Goal: Task Accomplishment & Management: Manage account settings

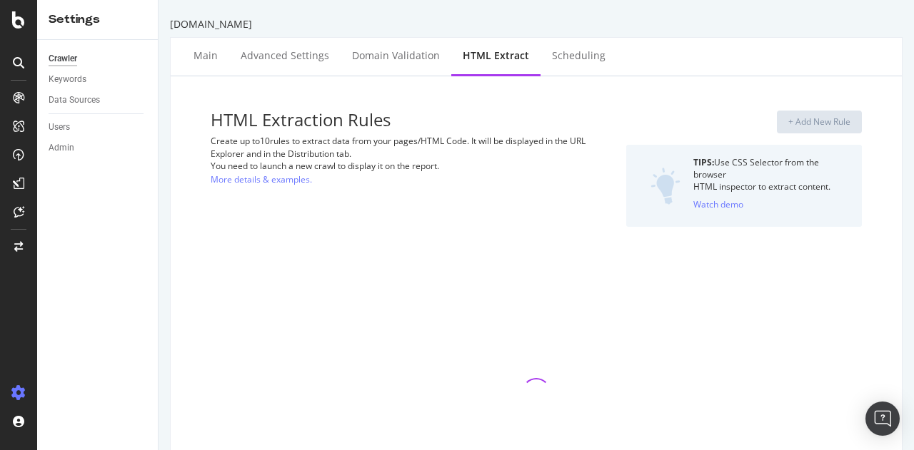
select select "exist"
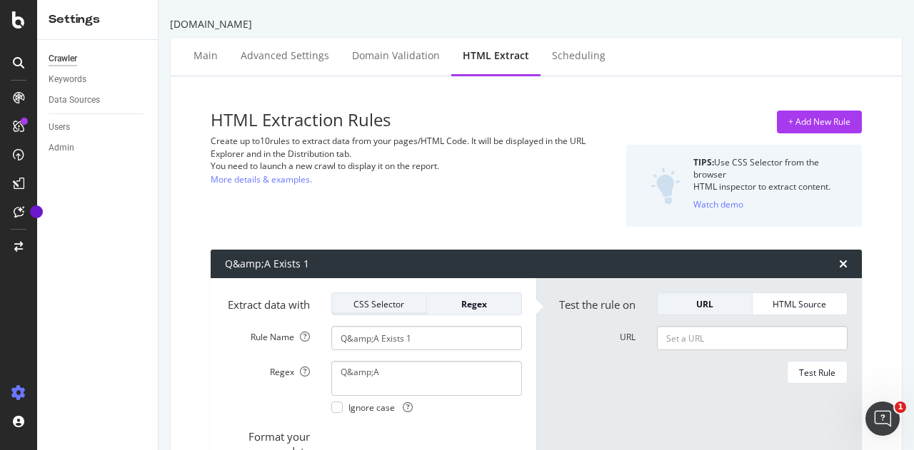
click at [384, 303] on div "CSS Selector" at bounding box center [378, 304] width 71 height 12
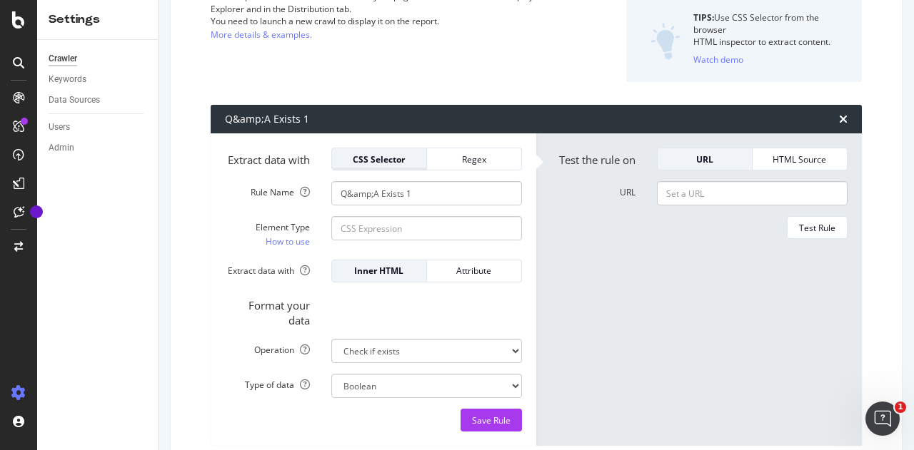
scroll to position [144, 0]
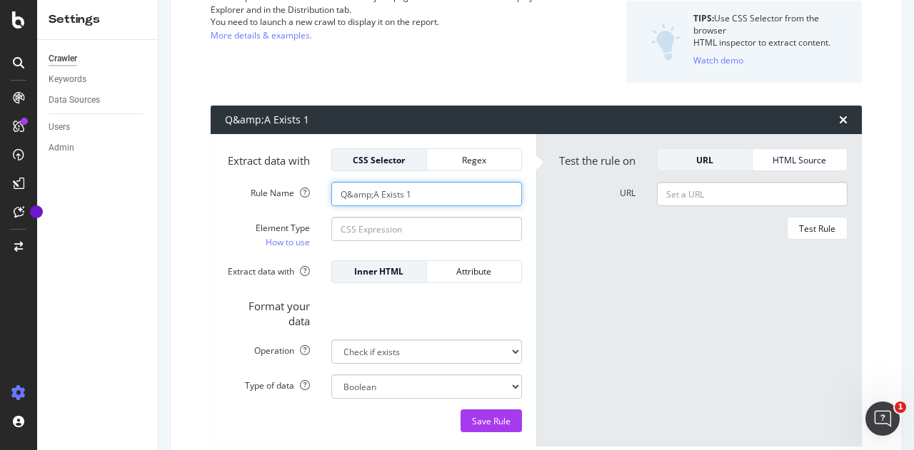
click at [431, 206] on input "Q&amp;A Exists 1" at bounding box center [426, 194] width 191 height 24
click at [487, 164] on div "Regex" at bounding box center [473, 160] width 71 height 12
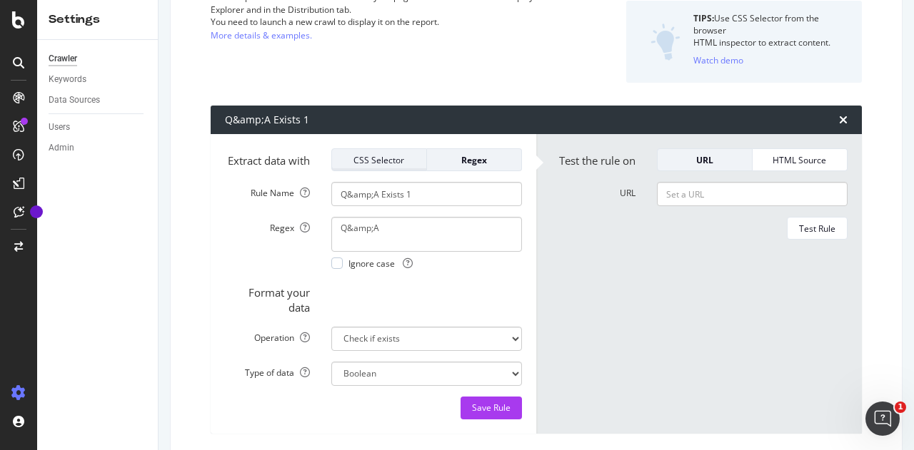
click at [375, 158] on div "CSS Selector" at bounding box center [378, 160] width 71 height 12
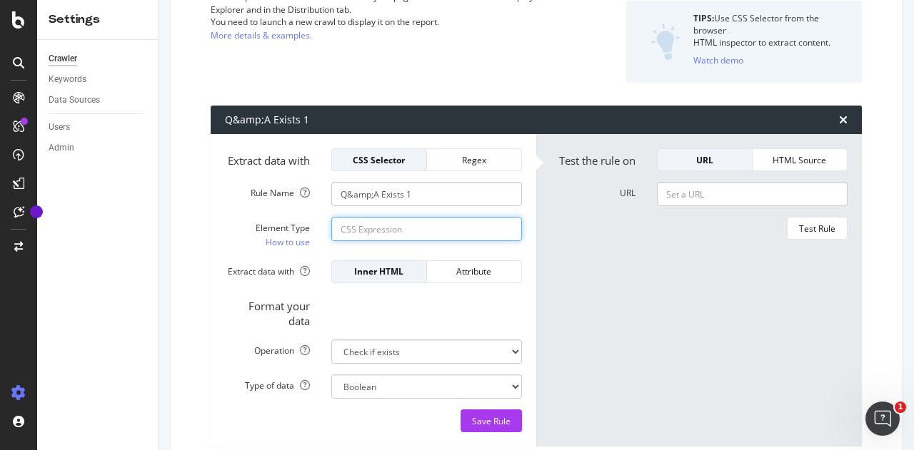
click at [409, 238] on input "Element Type How to use" at bounding box center [426, 229] width 191 height 24
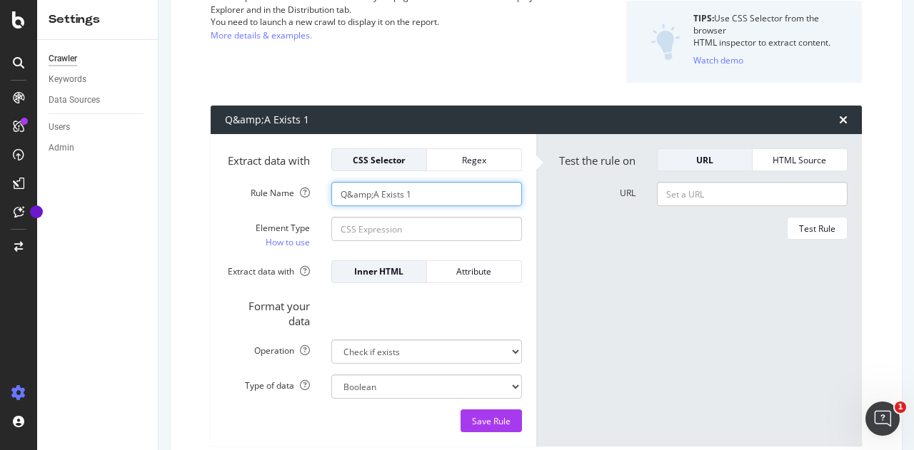
click at [426, 206] on input "Q&amp;A Exists 1" at bounding box center [426, 194] width 191 height 24
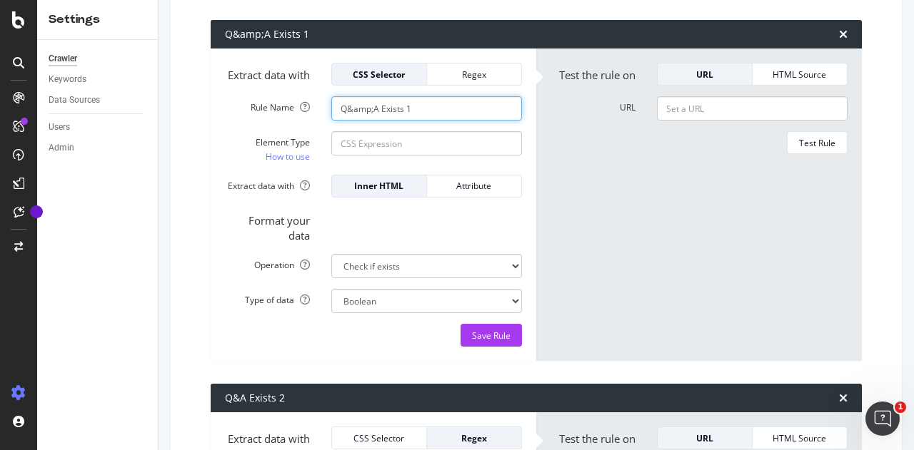
scroll to position [231, 0]
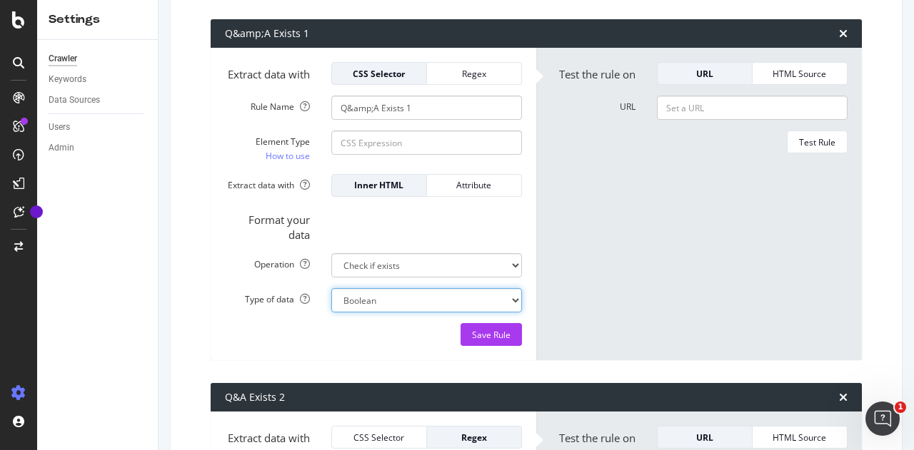
click at [461, 308] on select "Boolean" at bounding box center [426, 300] width 191 height 24
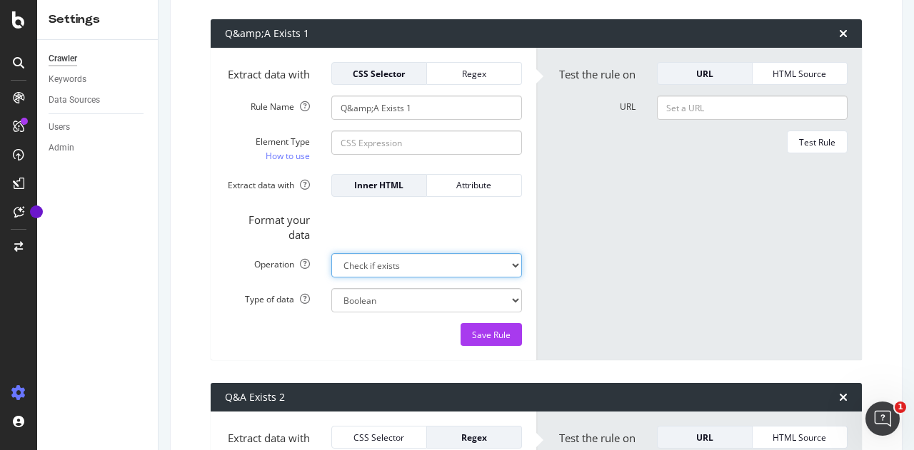
click at [464, 273] on select "Extract First Item Matched Extract First 3 Items Matched Count Number of Occure…" at bounding box center [426, 265] width 191 height 24
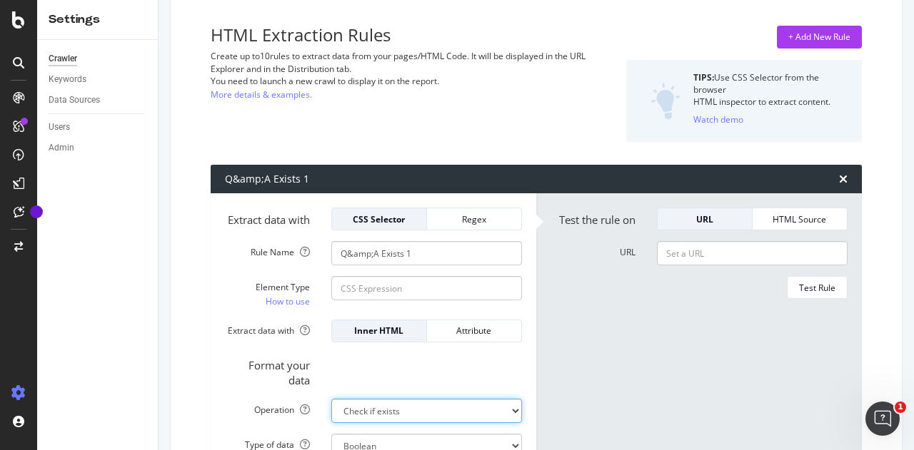
scroll to position [86, 0]
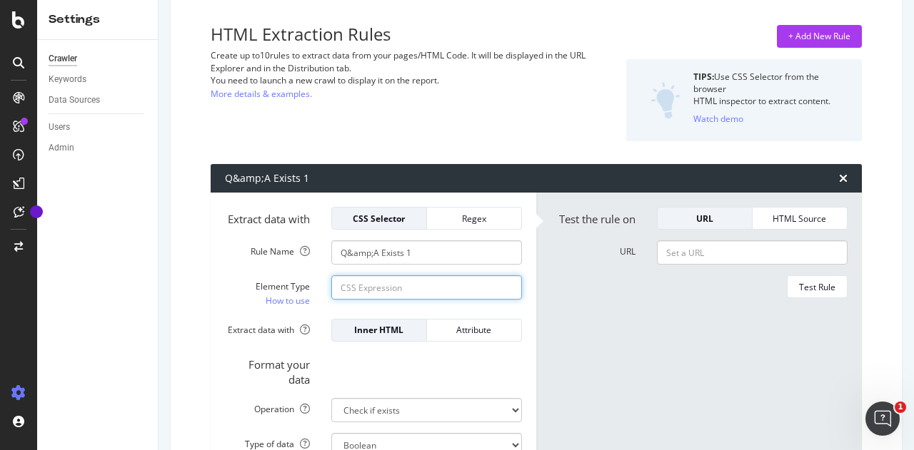
click at [384, 291] on input "Element Type How to use" at bounding box center [426, 288] width 191 height 24
paste input "#seller-qa > div > div > div > div.col-12.col-md-6.mt-5.mt-md-0.seller-collapsi…"
type input "#seller-qa > div > div > div > div.col-12.col-md-6.mt-5.mt-md-0.seller-collapsi…"
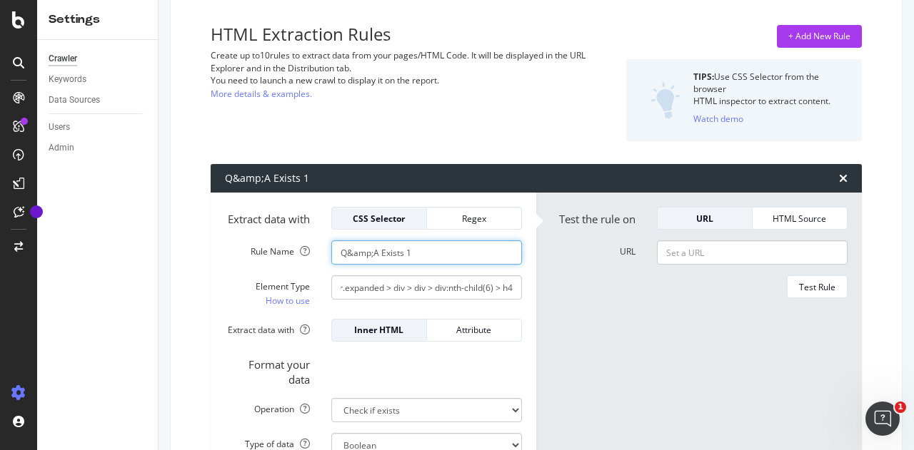
scroll to position [0, 0]
drag, startPoint x: 436, startPoint y: 257, endPoint x: 325, endPoint y: 263, distance: 110.8
click at [325, 263] on div "Q&amp;A Exists 1" at bounding box center [426, 253] width 212 height 24
type input "[MEDICAL_DATA]"
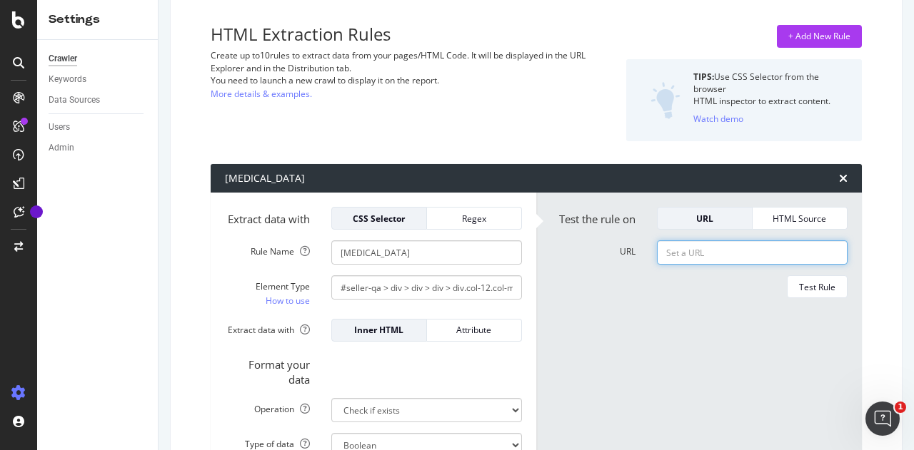
click at [685, 253] on input "URL" at bounding box center [752, 253] width 191 height 24
paste input "[URL][DOMAIN_NAME]"
type input "[URL][DOMAIN_NAME]"
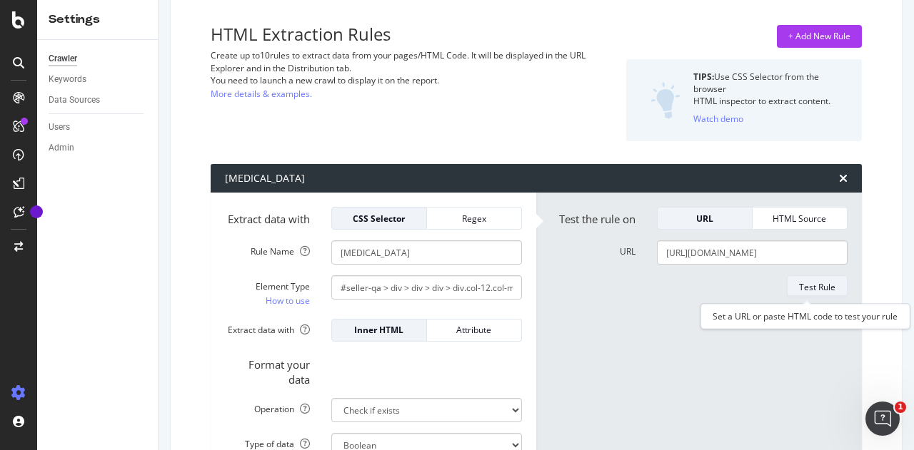
click at [821, 277] on div "Test Rule" at bounding box center [817, 287] width 36 height 20
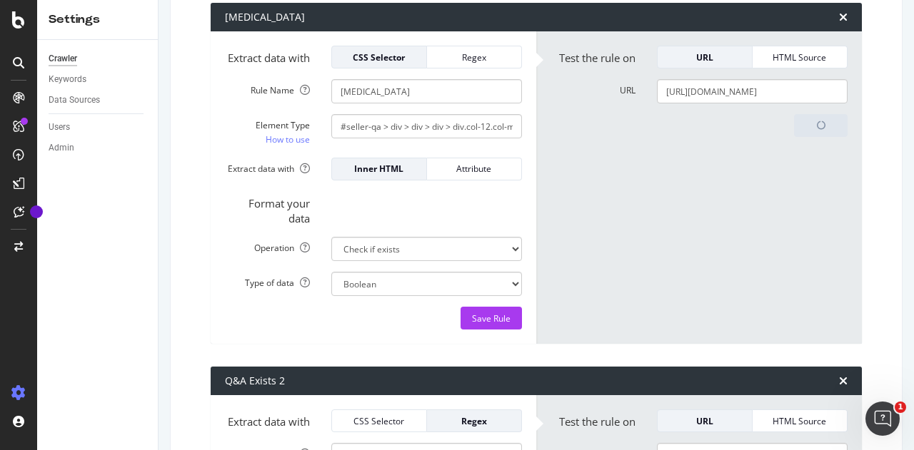
scroll to position [248, 0]
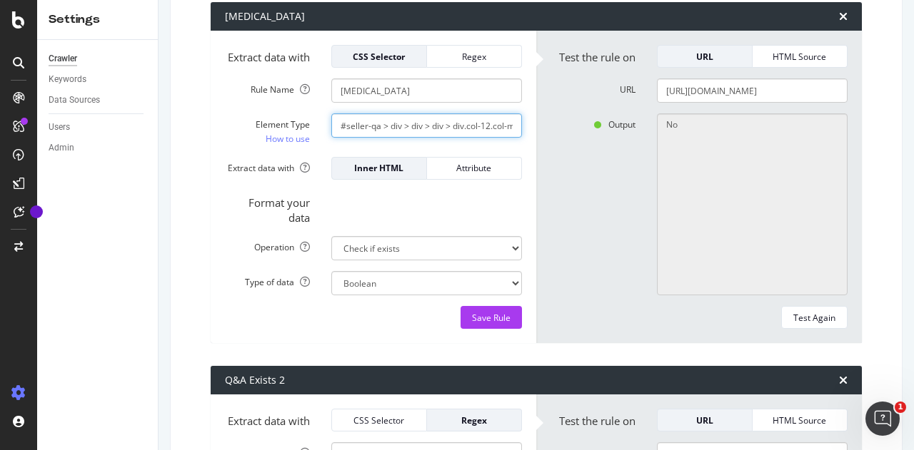
click at [457, 138] on input "#seller-qa > div > div > div > div.col-12.col-md-6.mt-5.mt-md-0.seller-collapsi…" at bounding box center [426, 125] width 191 height 24
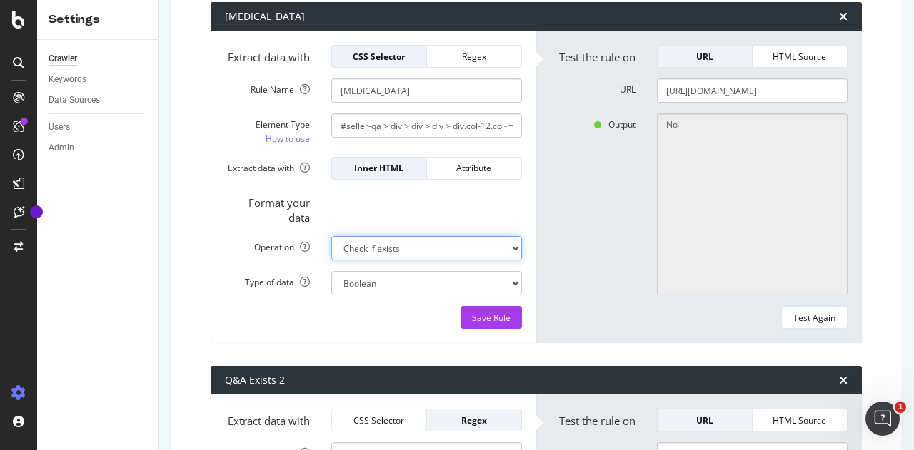
click at [448, 256] on select "Extract First Item Matched Extract First 3 Items Matched Count Number of Occure…" at bounding box center [426, 248] width 191 height 24
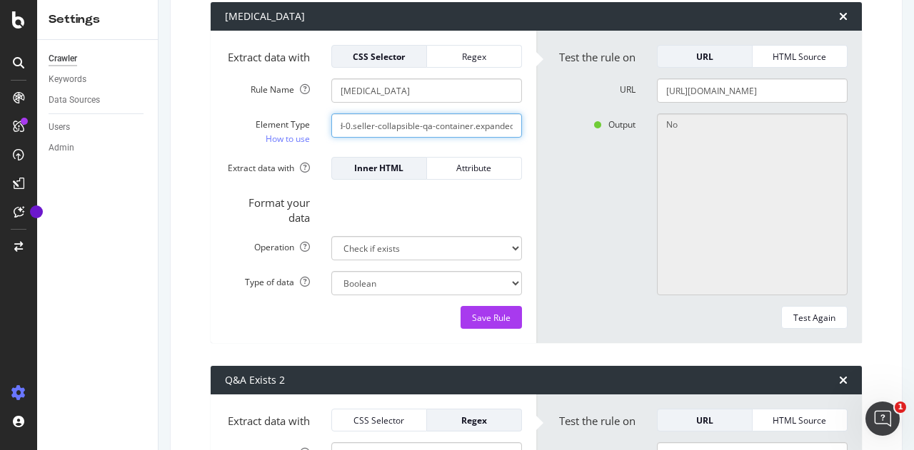
scroll to position [0, 370]
drag, startPoint x: 333, startPoint y: 140, endPoint x: 580, endPoint y: 158, distance: 247.6
click at [580, 158] on div "Extract data with CSS Selector Regex Rule Name [MEDICAL_DATA] Element Type How …" at bounding box center [536, 187] width 651 height 313
paste input "#seller-qa > div > div > div > div.col-12.col-md-6.mt-5.mt-md-0.seller-collapsi…"
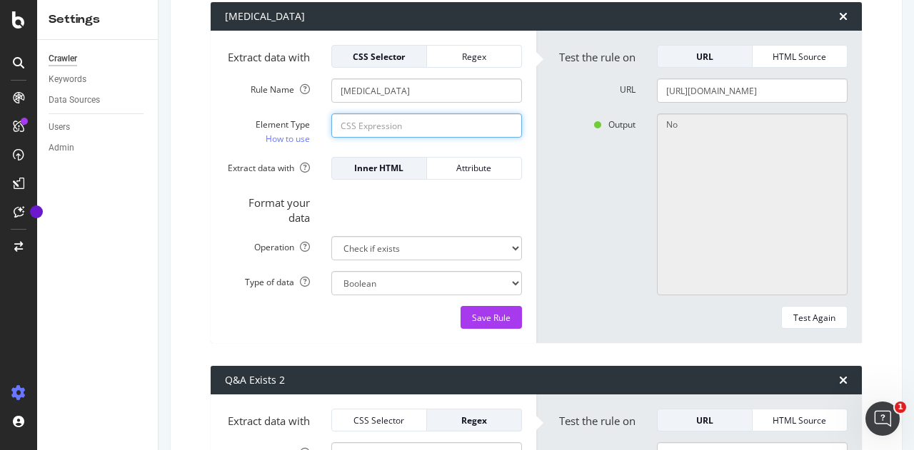
type input "#seller-qa > div > div > div > div.col-12.col-md-6.mt-5.mt-md-0.seller-collapsi…"
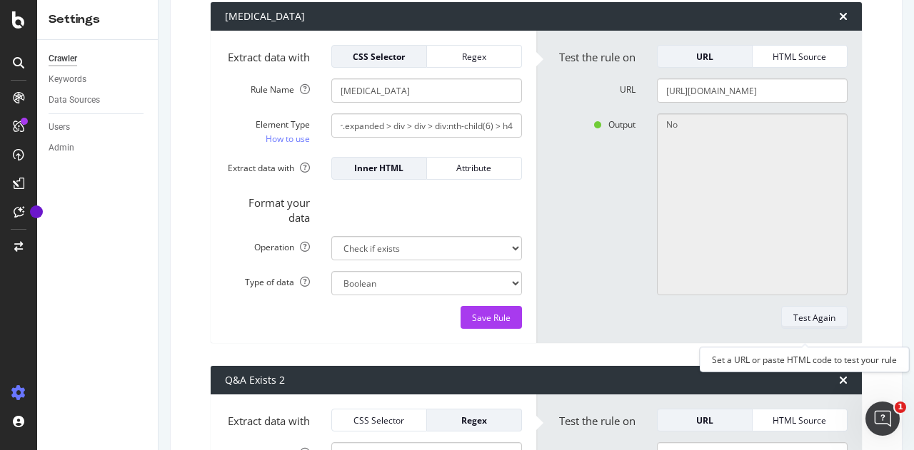
click at [793, 324] on div "Test Again" at bounding box center [814, 318] width 42 height 12
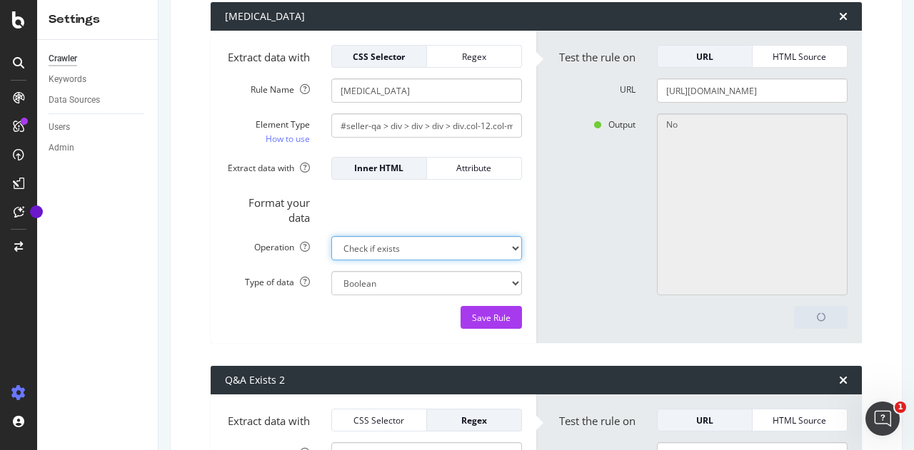
click at [475, 252] on select "Extract First Item Matched Extract First 3 Items Matched Count Number of Occure…" at bounding box center [426, 248] width 191 height 24
select select "first"
click at [331, 248] on select "Extract First Item Matched Extract First 3 Items Matched Count Number of Occure…" at bounding box center [426, 248] width 191 height 24
select select "s"
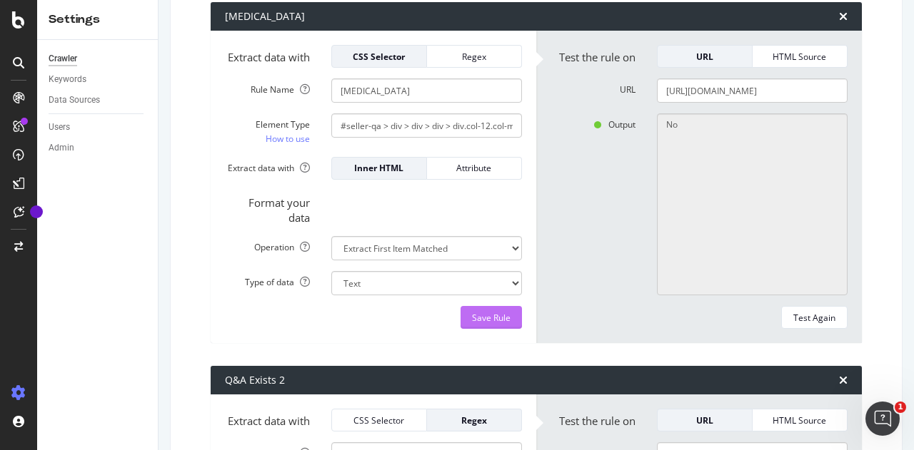
click at [494, 324] on div "Save Rule" at bounding box center [491, 318] width 39 height 12
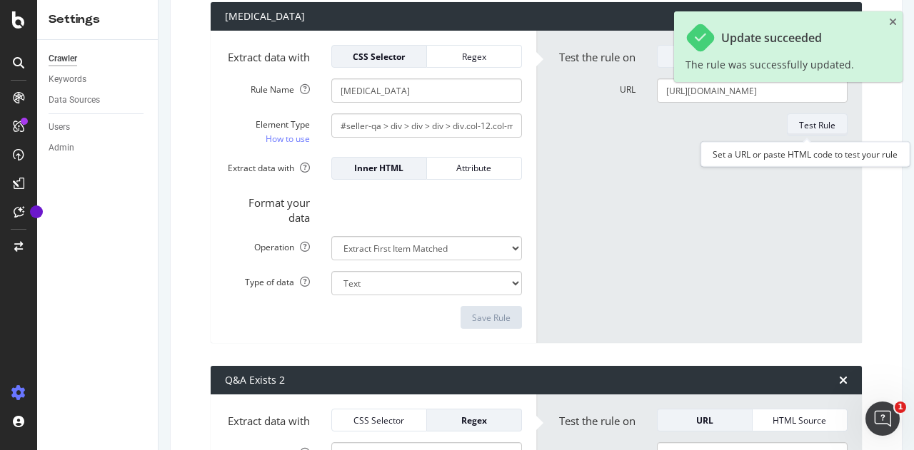
click at [804, 124] on div "Test Rule" at bounding box center [817, 125] width 36 height 12
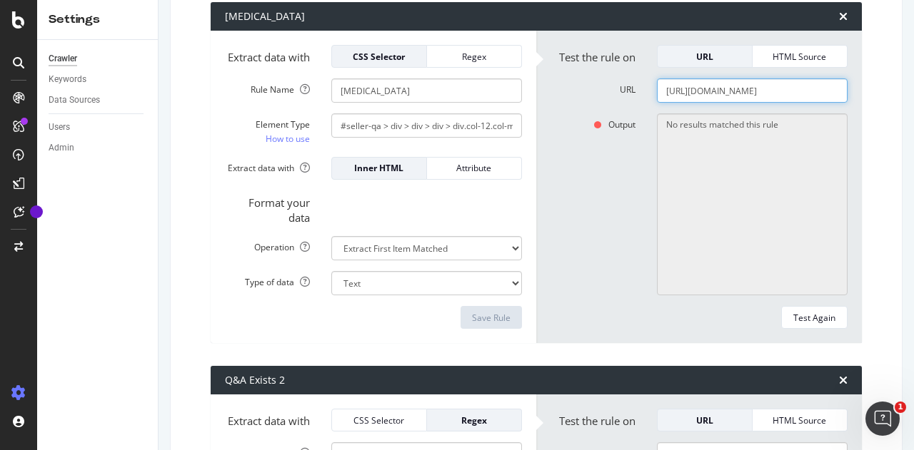
scroll to position [0, 64]
drag, startPoint x: 782, startPoint y: 96, endPoint x: 901, endPoint y: 95, distance: 119.2
click at [901, 95] on div "[DOMAIN_NAME] Main Advanced Settings Domain Validation HTML Extract Scheduling …" at bounding box center [535, 225] width 755 height 450
click at [473, 61] on div "Regex" at bounding box center [473, 57] width 71 height 12
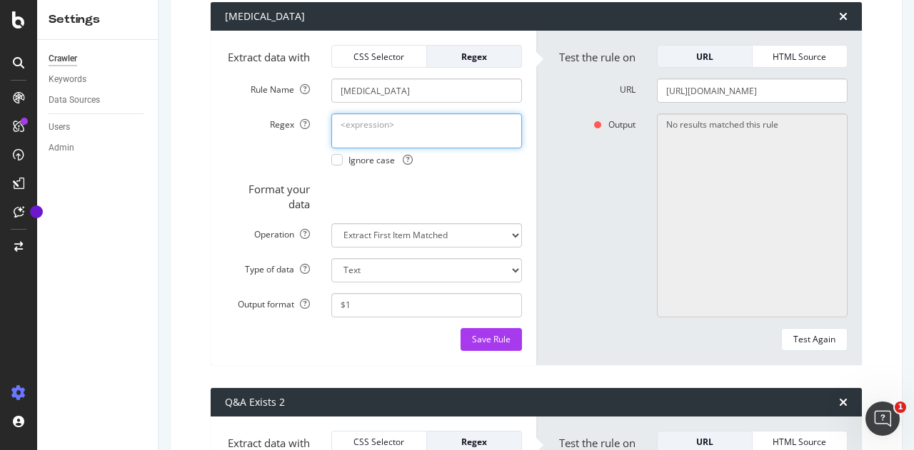
click at [411, 135] on textarea "Regex" at bounding box center [426, 130] width 191 height 34
paste textarea "What changes have you made to keep your customers safe from [MEDICAL_DATA]\?"
type textarea "What changes have you made to keep your customers safe from [MEDICAL_DATA]\?"
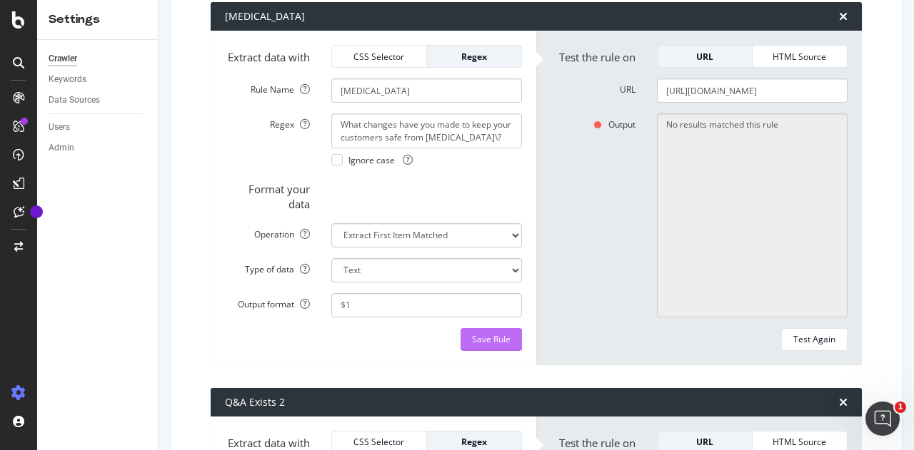
click at [473, 345] on div "Save Rule" at bounding box center [491, 339] width 39 height 12
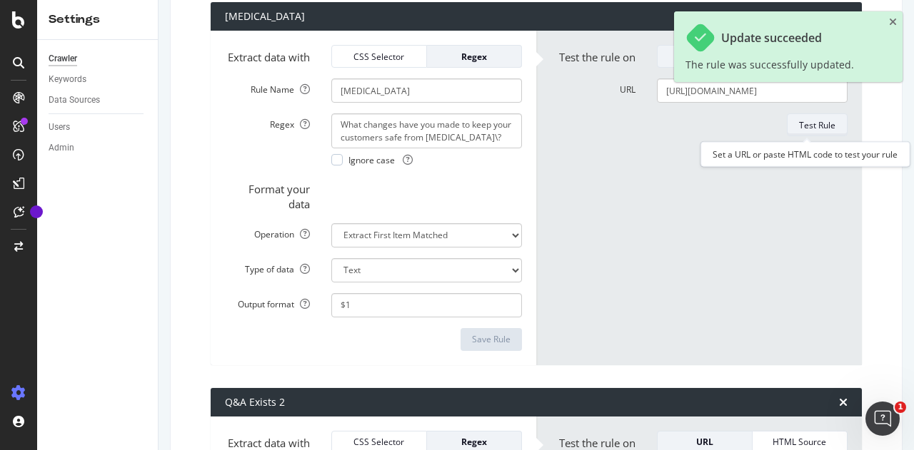
click at [799, 122] on div "Test Rule" at bounding box center [817, 125] width 36 height 12
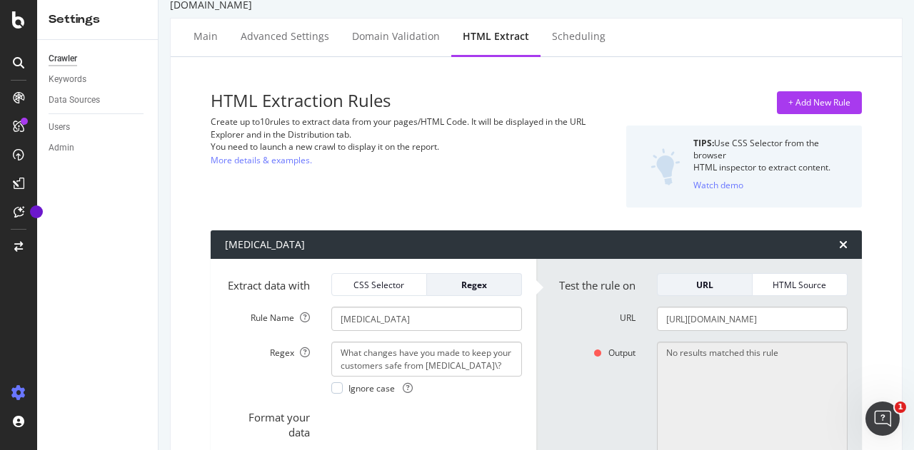
scroll to position [20, 0]
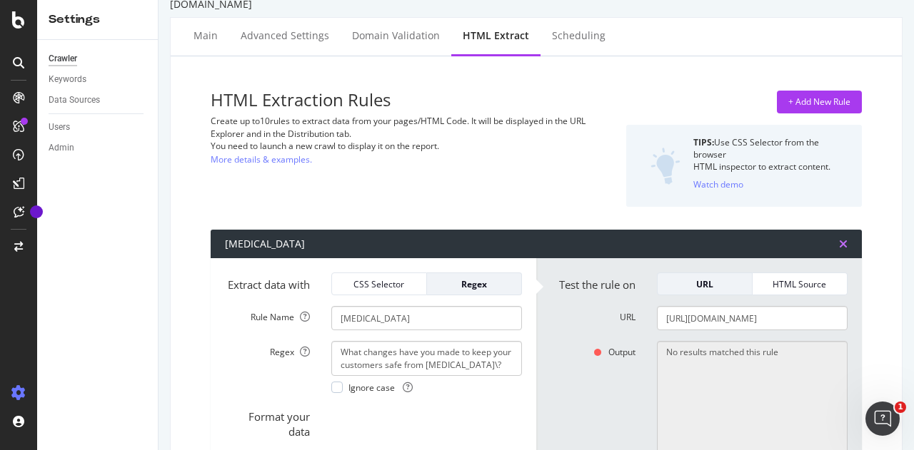
click at [839, 246] on icon "times" at bounding box center [843, 243] width 9 height 11
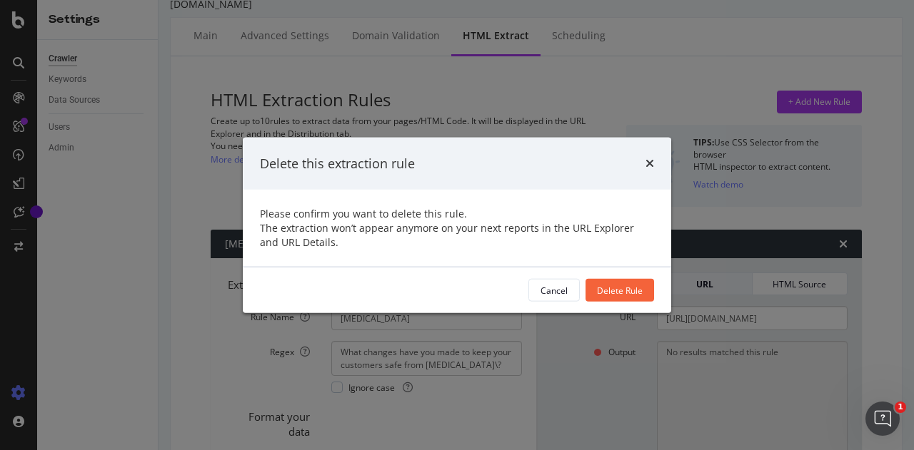
click at [601, 278] on div "Cancel Delete Rule" at bounding box center [457, 291] width 428 height 46
click at [602, 288] on div "Delete Rule" at bounding box center [620, 290] width 46 height 12
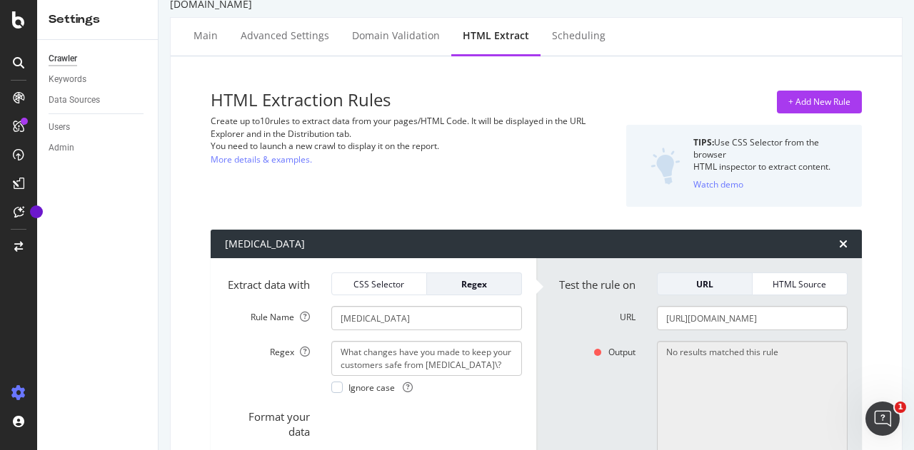
type input "Q&A Exists 2"
select select "exist"
type textarea "\bQ&A\b"
select select "b"
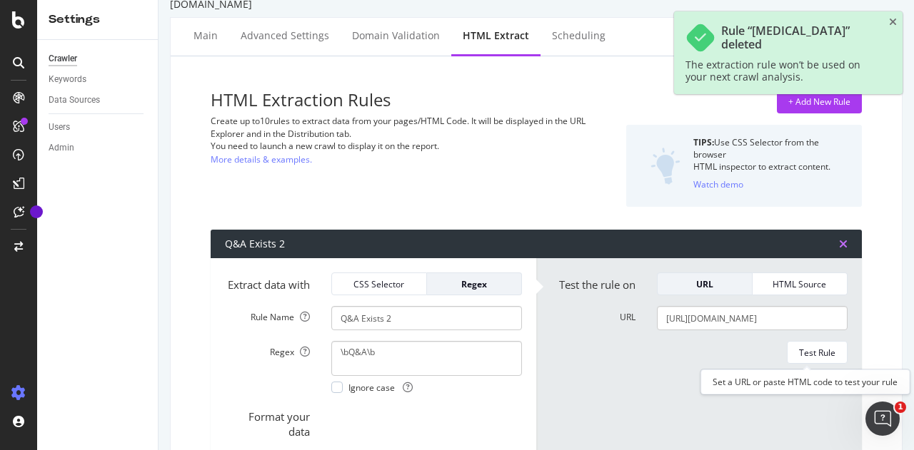
click at [839, 245] on icon "times" at bounding box center [843, 243] width 9 height 11
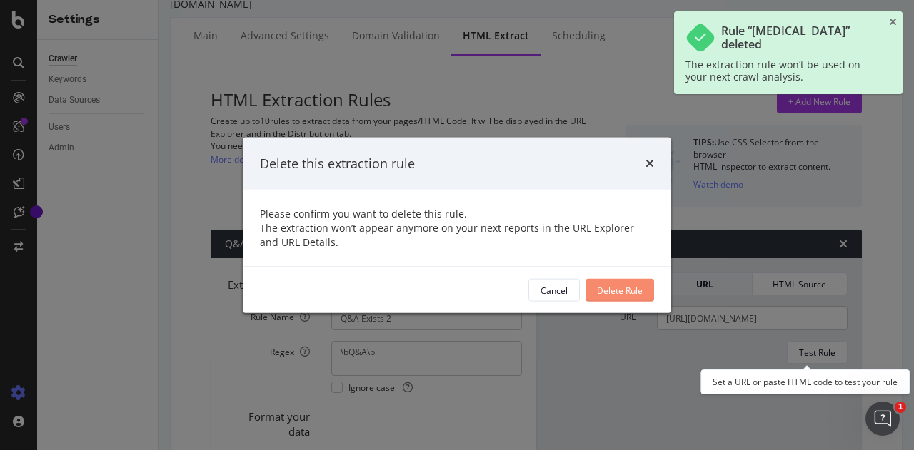
click at [632, 291] on div "Delete Rule" at bounding box center [620, 290] width 46 height 12
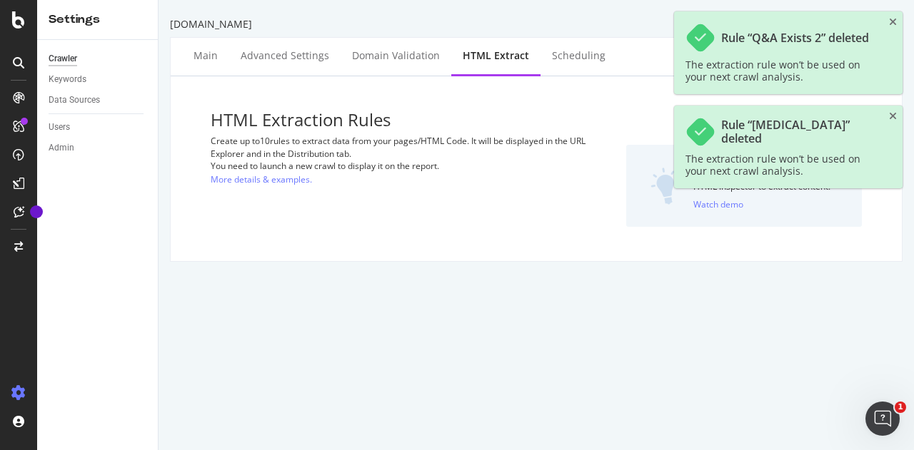
scroll to position [0, 0]
click at [889, 113] on div "HTML Extraction Rules Create up to 10 rules to extract data from your pages/HTM…" at bounding box center [536, 168] width 731 height 185
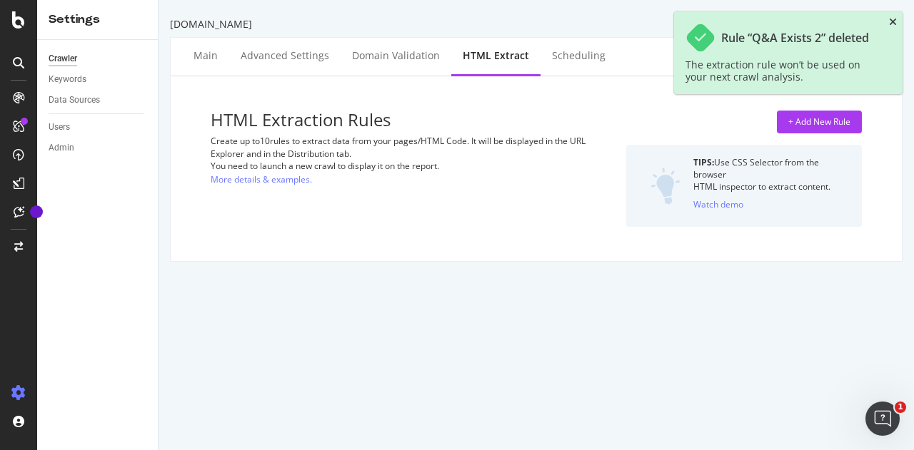
click at [889, 22] on icon "close toast" at bounding box center [893, 22] width 8 height 10
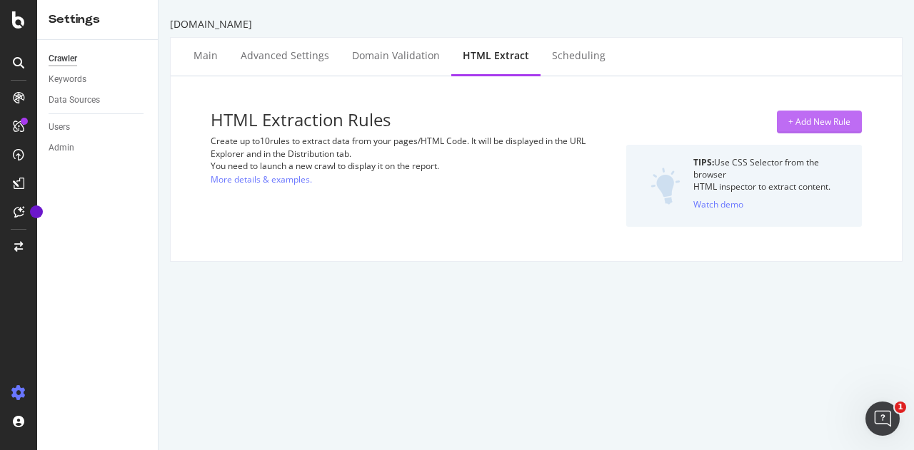
click at [815, 124] on div "+ Add New Rule" at bounding box center [819, 122] width 62 height 12
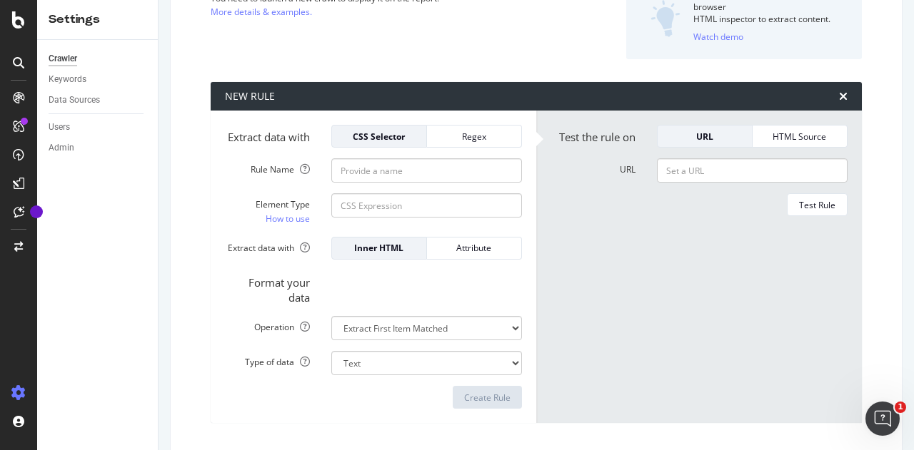
scroll to position [176, 0]
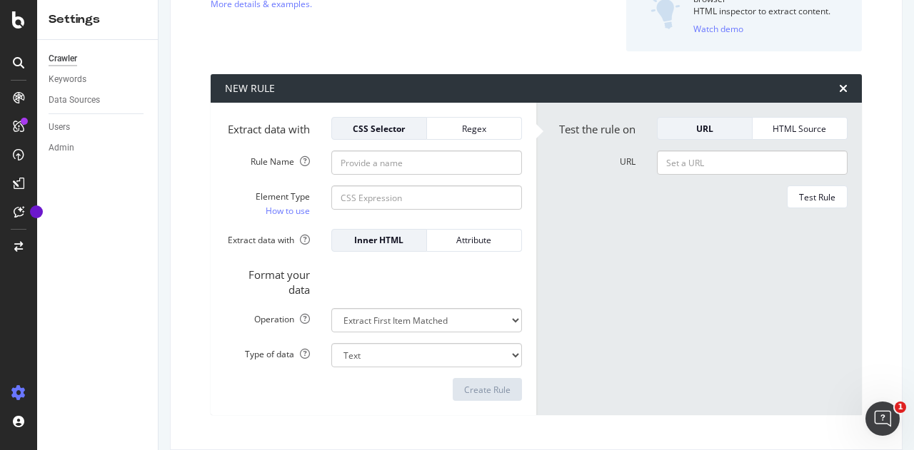
click at [815, 124] on div "HTML Source" at bounding box center [799, 129] width 71 height 12
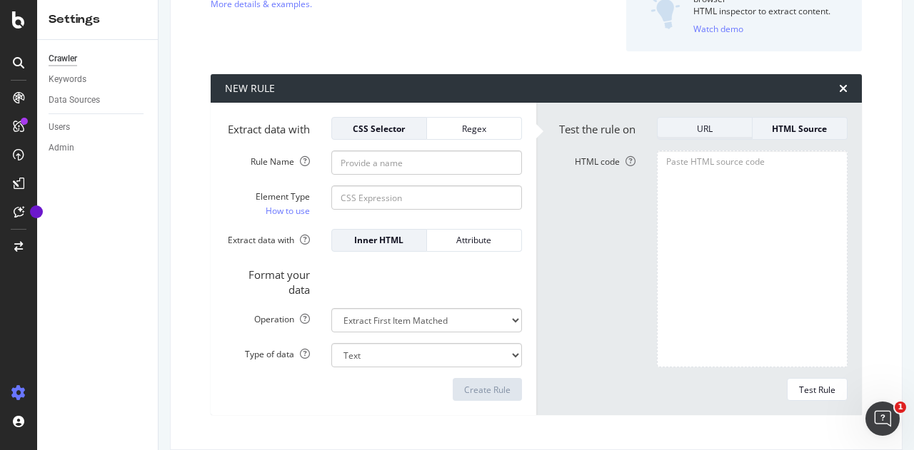
click at [698, 126] on div "URL" at bounding box center [704, 129] width 71 height 12
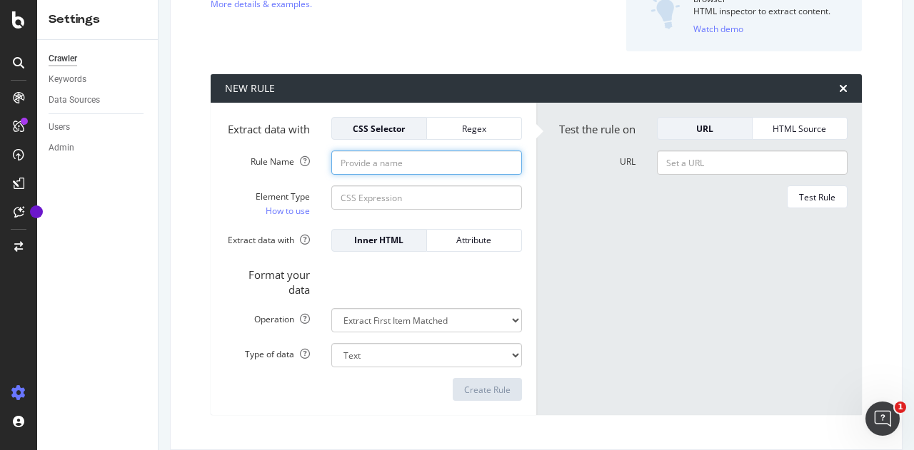
click at [395, 175] on input "Rule Name" at bounding box center [426, 163] width 191 height 24
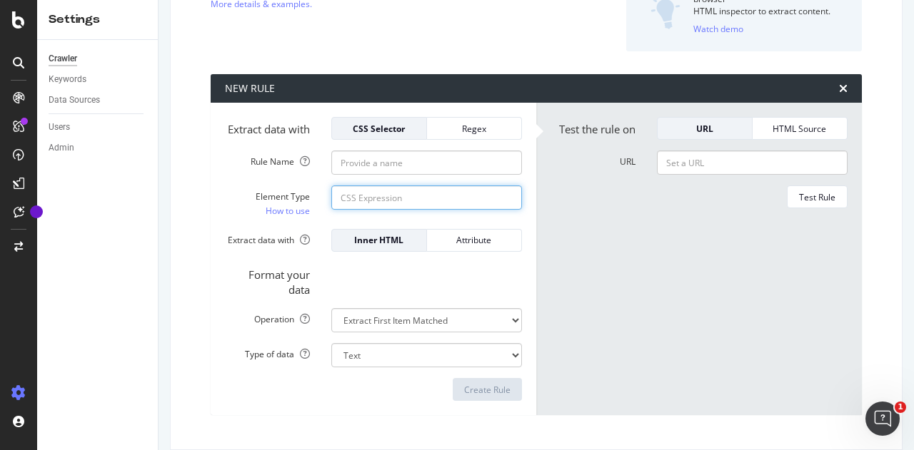
click at [373, 208] on input "Element Type How to use" at bounding box center [426, 198] width 191 height 24
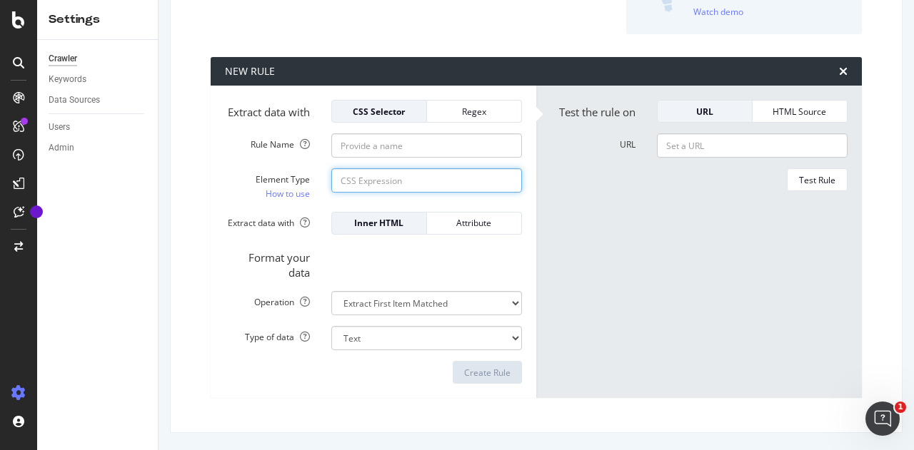
scroll to position [205, 0]
paste input "#seller-qa > div > div > div > div.col-12.col-md-6.mt-5.mt-md-0.seller-collapsi…"
type input "#seller-qa > div > div > div > div.col-12.col-md-6.mt-5.mt-md-0.seller-collapsi…"
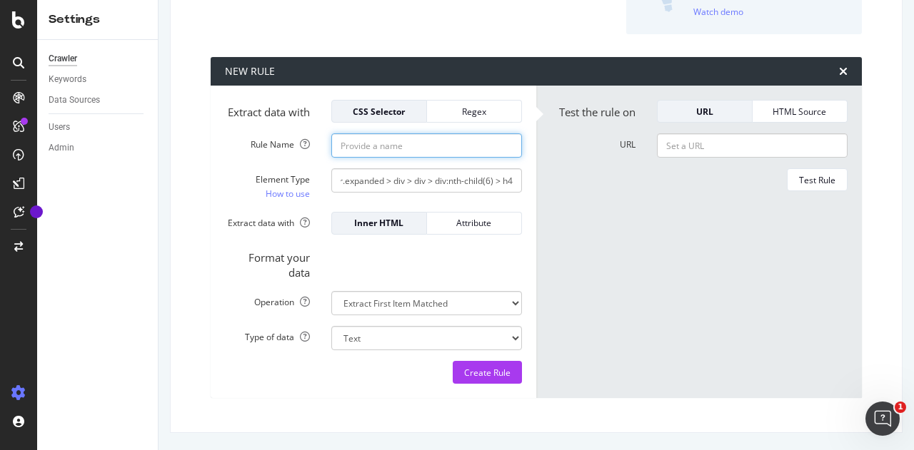
scroll to position [0, 0]
click at [436, 149] on input "Rule Name" at bounding box center [426, 145] width 191 height 24
click at [488, 125] on form "Extract data with CSS Selector Regex Rule Name Element Type How to use #seller-…" at bounding box center [373, 242] width 297 height 284
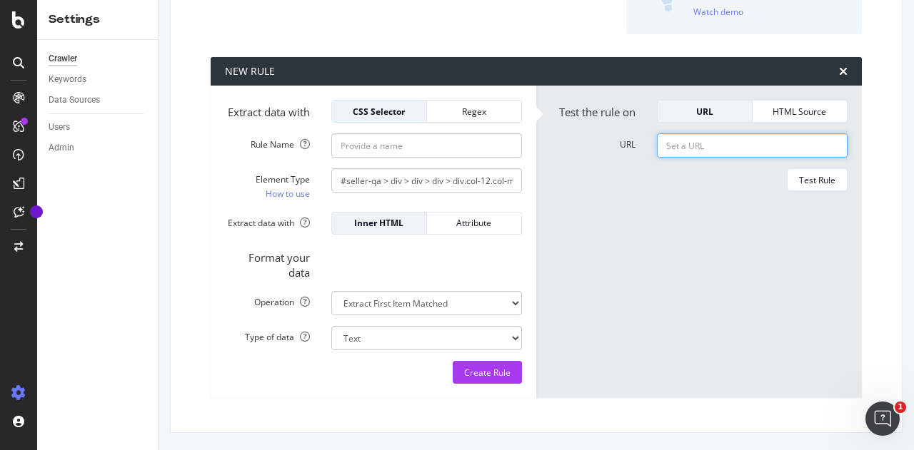
click at [704, 133] on input "URL" at bounding box center [752, 145] width 191 height 24
paste input "[URL][DOMAIN_NAME]"
type input "[URL][DOMAIN_NAME]"
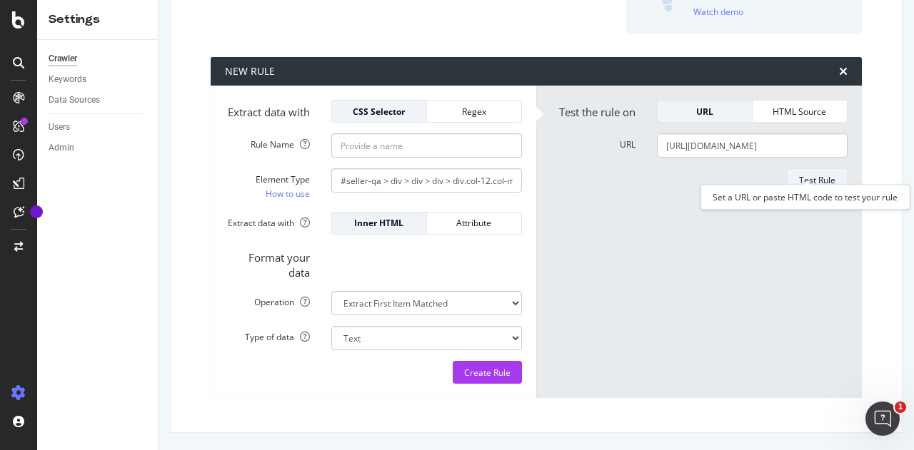
click at [812, 174] on div "Test Rule" at bounding box center [817, 180] width 36 height 12
click at [296, 199] on link "How to use" at bounding box center [288, 193] width 44 height 15
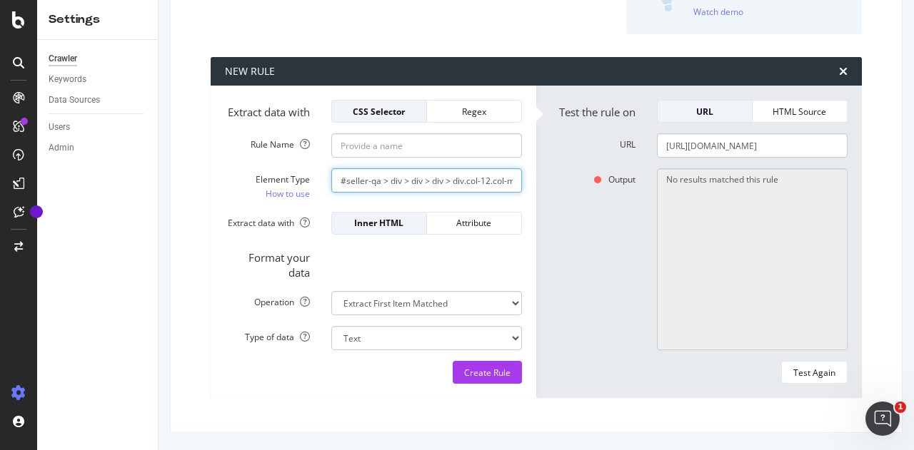
click at [421, 170] on input "#seller-qa > div > div > div > div.col-12.col-md-6.mt-5.mt-md-0.seller-collapsi…" at bounding box center [426, 180] width 191 height 24
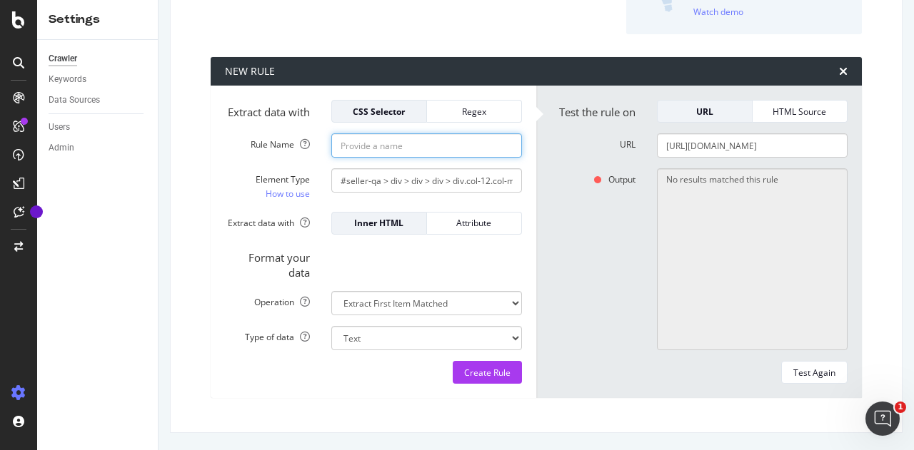
click at [405, 156] on input "Rule Name" at bounding box center [426, 145] width 191 height 24
click at [466, 106] on div "Regex" at bounding box center [473, 112] width 71 height 12
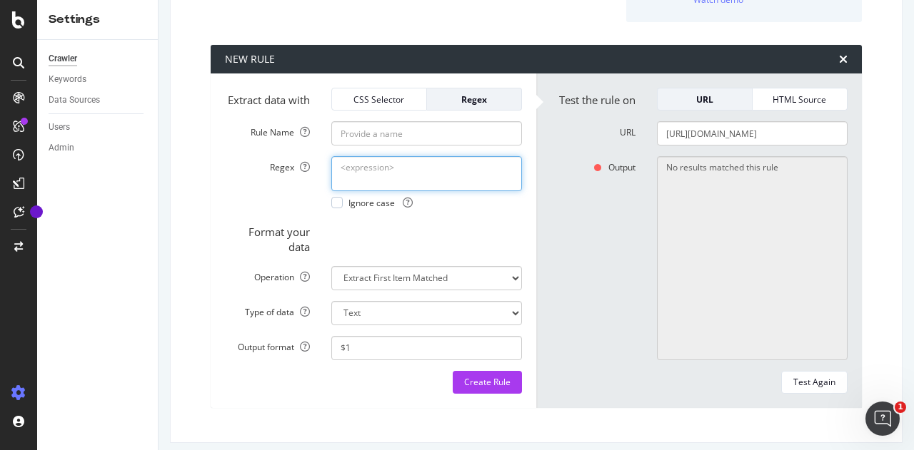
click at [366, 183] on textarea "Regex" at bounding box center [426, 173] width 191 height 34
type textarea "[MEDICAL_DATA]"
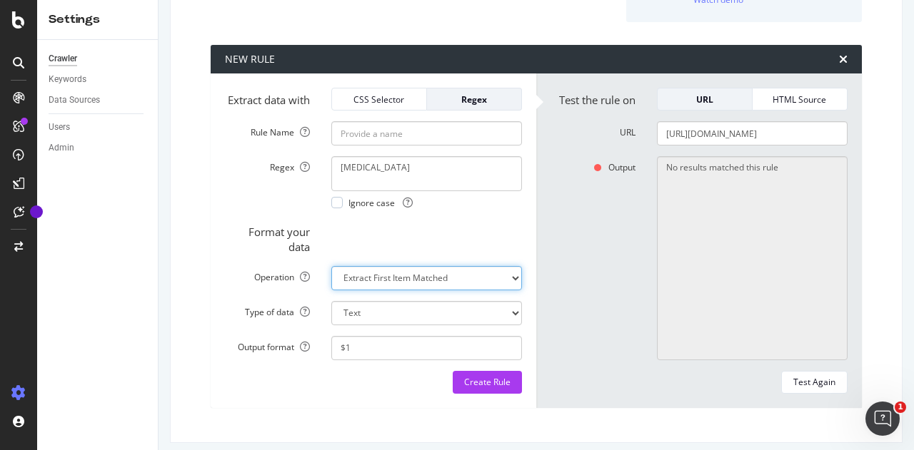
click at [420, 291] on select "Extract First Item Matched Extract First 3 Items Matched Count Number of Occure…" at bounding box center [426, 278] width 191 height 24
select select "count"
click at [331, 291] on select "Extract First Item Matched Extract First 3 Items Matched Count Number of Occure…" at bounding box center [426, 278] width 191 height 24
select select "i"
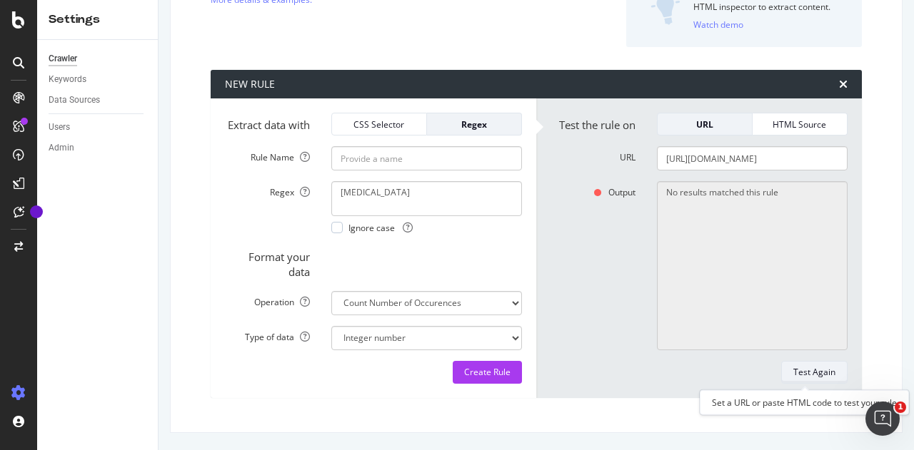
click at [808, 373] on div "Test Again" at bounding box center [814, 372] width 42 height 12
click at [343, 231] on div "Ignore case" at bounding box center [371, 228] width 81 height 12
click at [813, 372] on div "Test Again" at bounding box center [814, 372] width 42 height 12
type textarea "2"
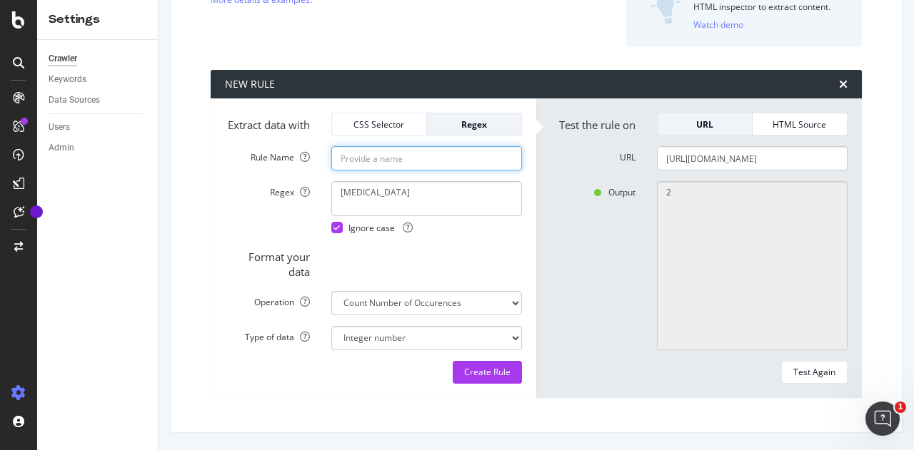
click at [395, 164] on input "Rule Name" at bounding box center [426, 158] width 191 height 24
type input "[MEDICAL_DATA]"
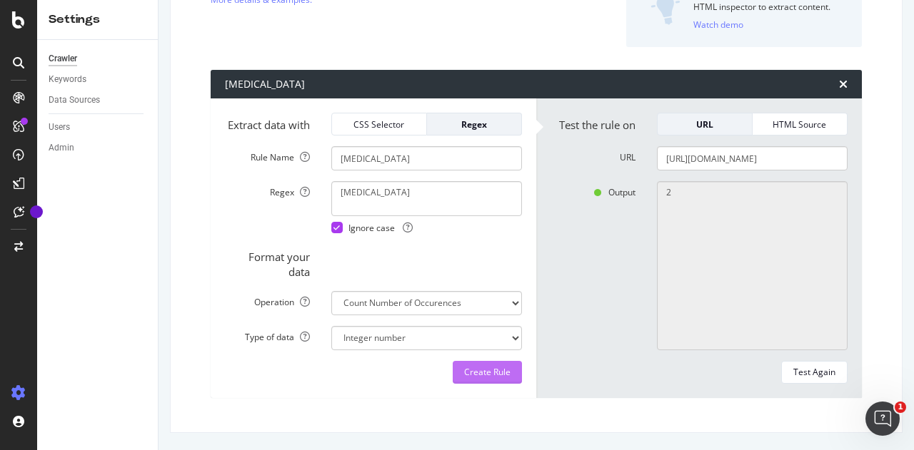
click at [480, 376] on div "Create Rule" at bounding box center [487, 372] width 46 height 12
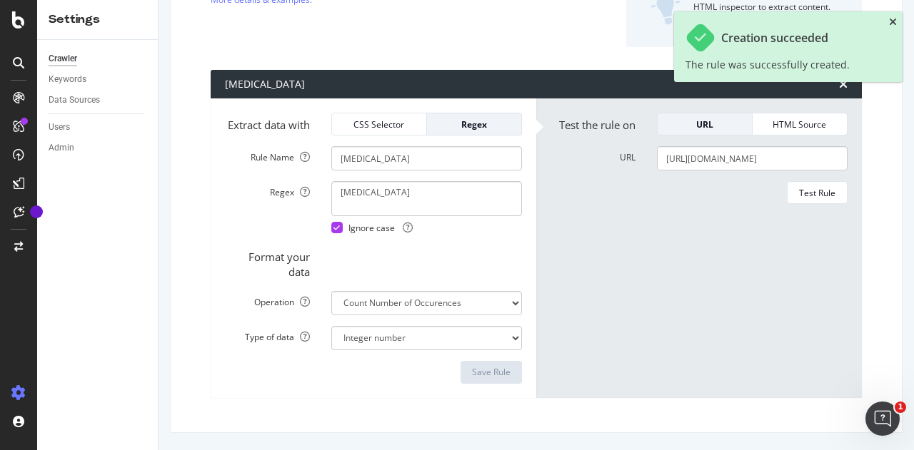
click at [889, 21] on icon "close toast" at bounding box center [893, 22] width 8 height 10
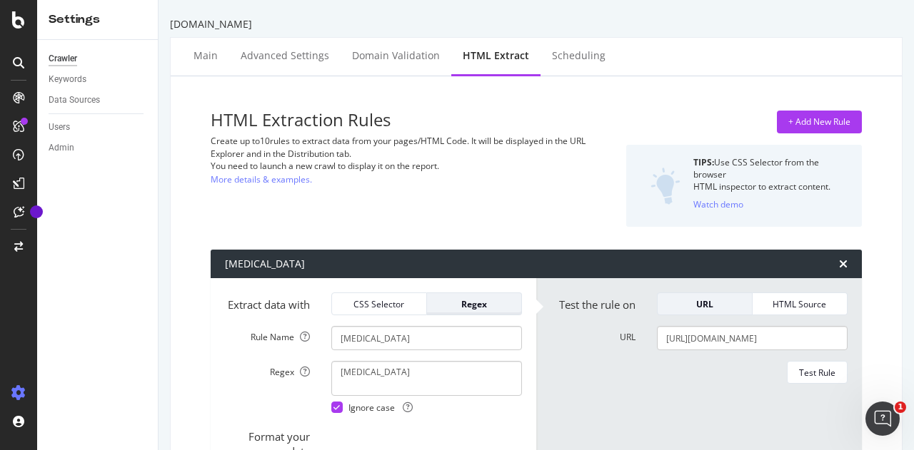
scroll to position [1, 0]
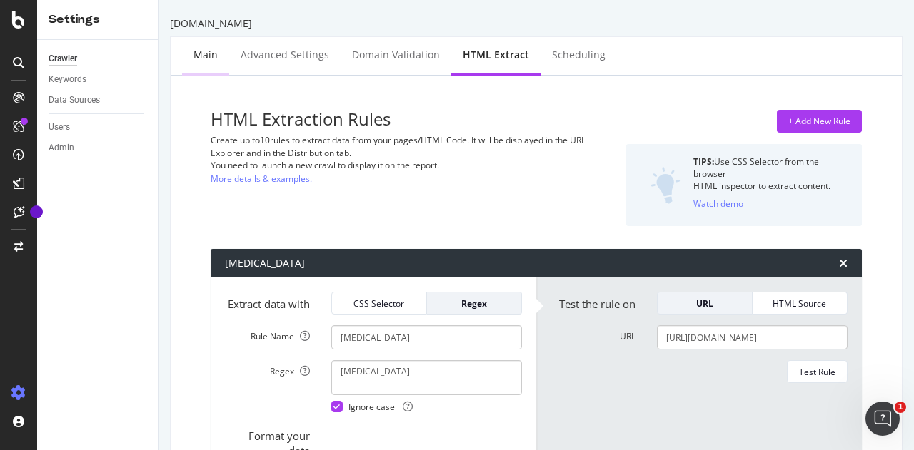
click at [207, 50] on div "Main" at bounding box center [205, 55] width 24 height 14
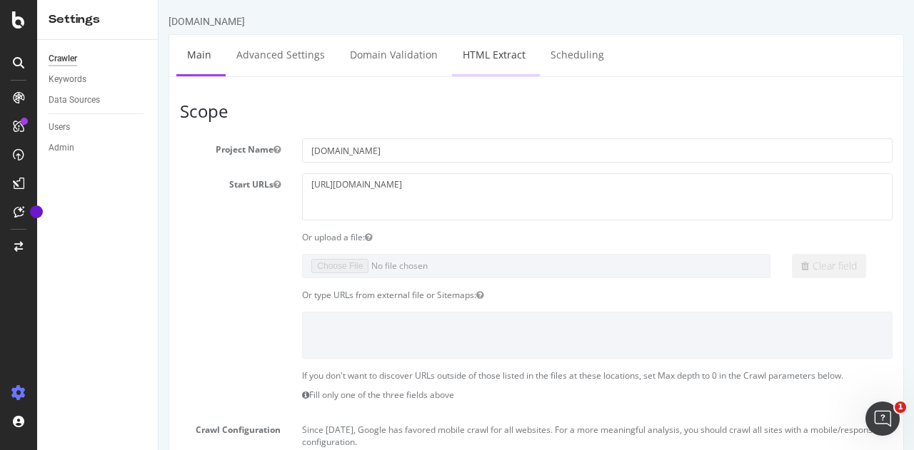
click at [484, 57] on link "HTML Extract" at bounding box center [494, 54] width 84 height 39
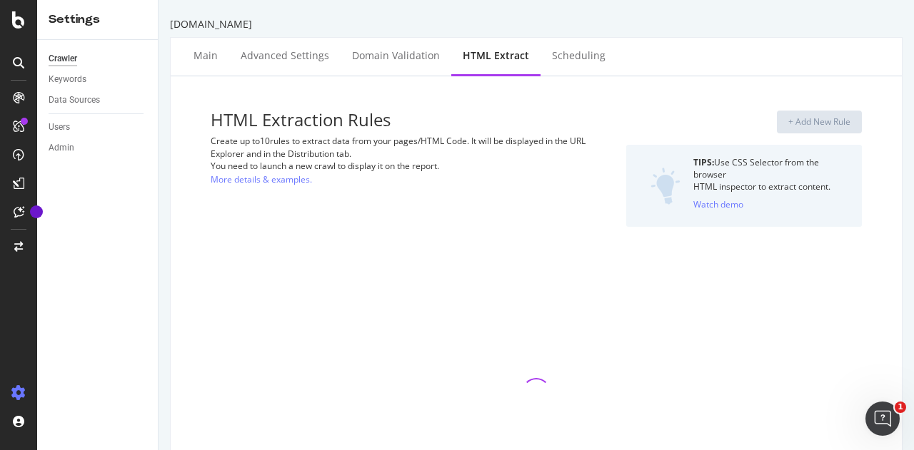
select select "count"
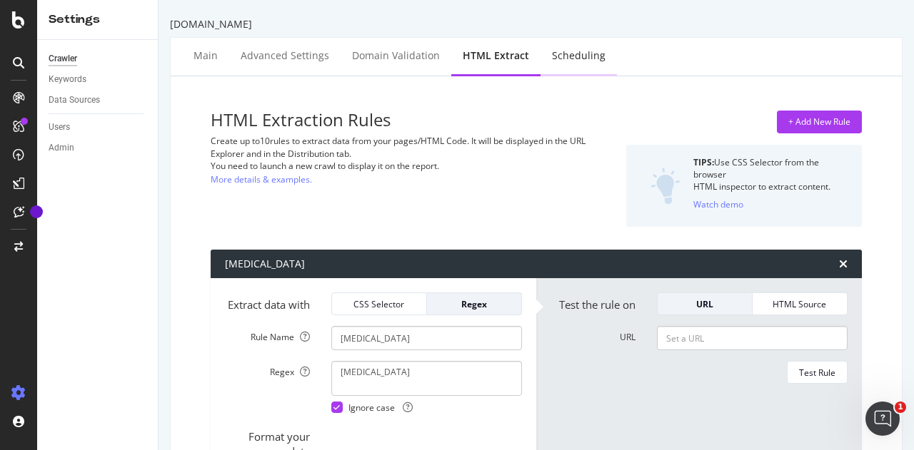
click at [570, 61] on div "Scheduling" at bounding box center [579, 56] width 54 height 14
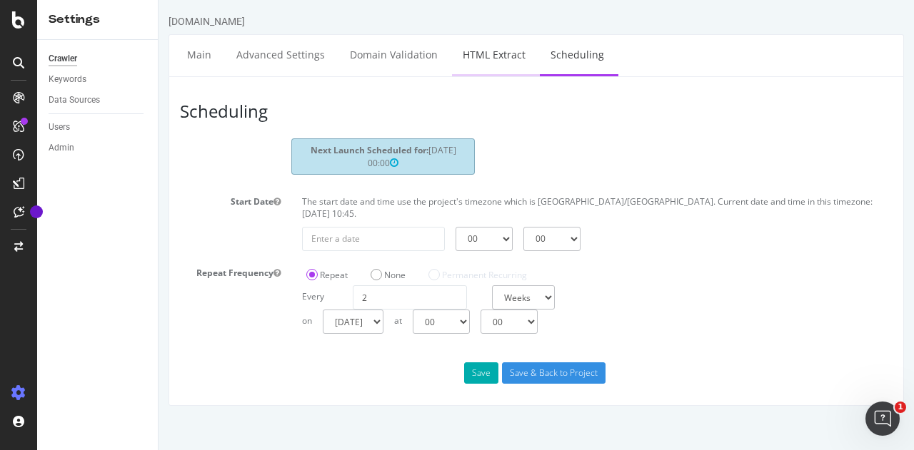
click at [509, 59] on link "HTML Extract" at bounding box center [494, 54] width 84 height 39
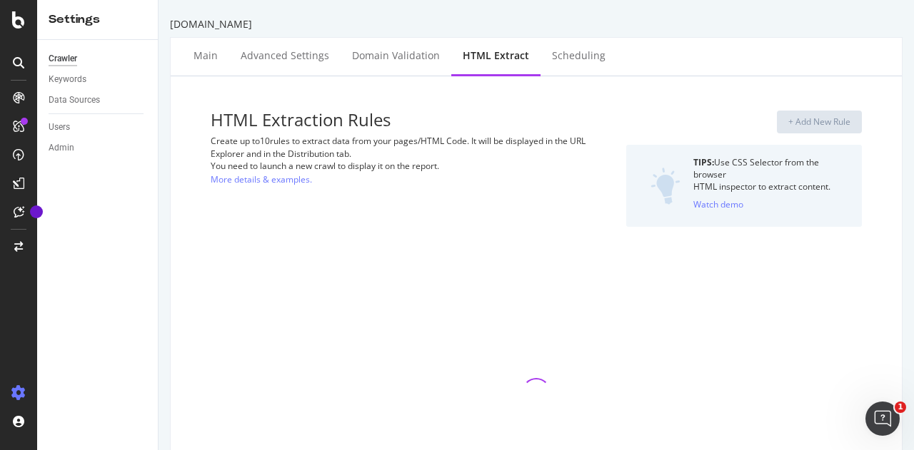
select select "count"
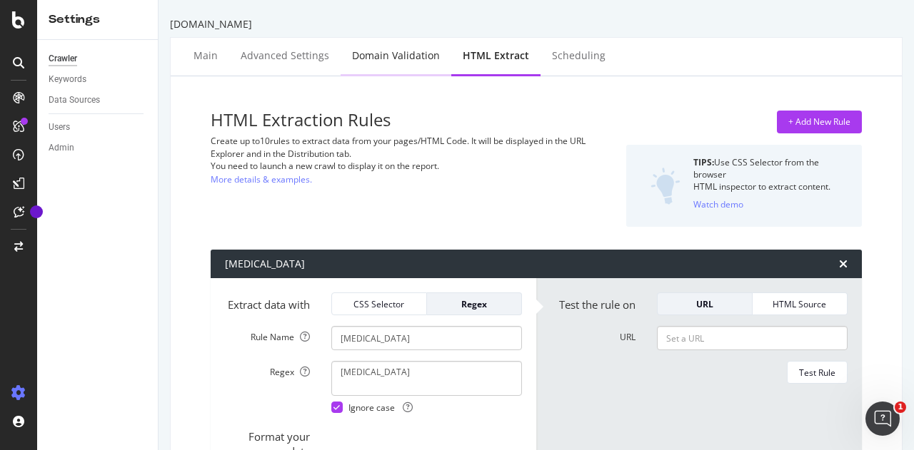
click at [375, 49] on div "Domain Validation" at bounding box center [396, 56] width 88 height 14
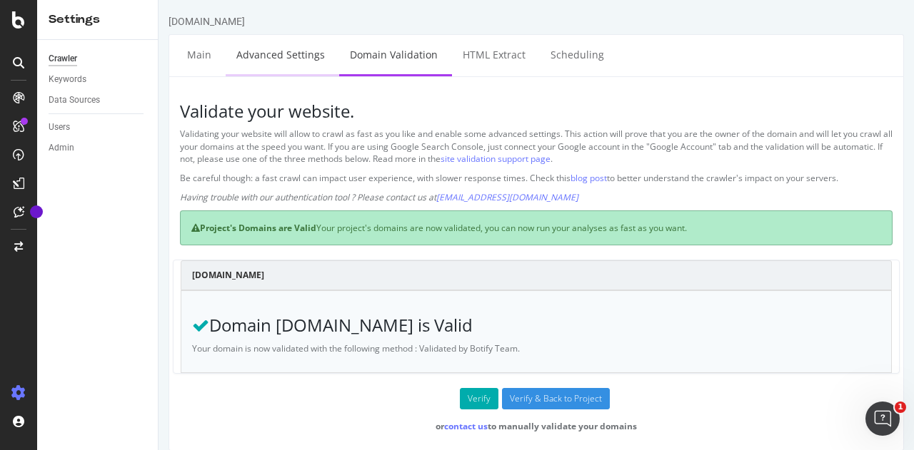
click at [270, 59] on link "Advanced Settings" at bounding box center [281, 54] width 110 height 39
